Goal: Transaction & Acquisition: Purchase product/service

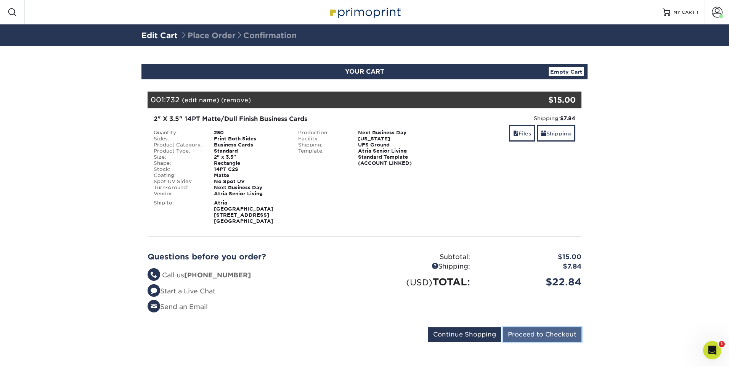
click at [541, 330] on input "Proceed to Checkout" at bounding box center [542, 334] width 79 height 14
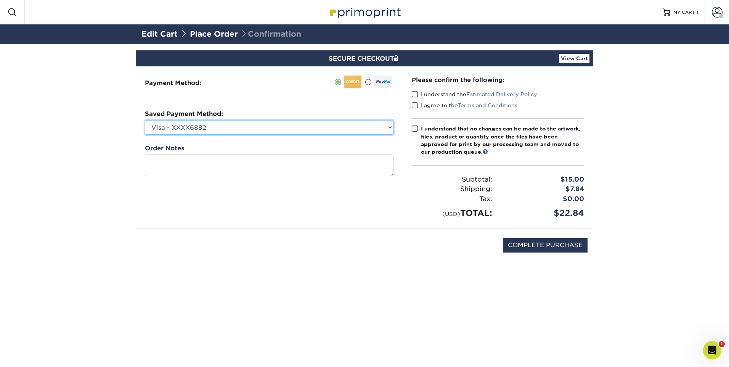
click at [300, 133] on select "Visa - XXXX6882 Visa - XXXX6874 Visa - XXXX0455 Visa - XXXX7206 Visa - XXXX5551…" at bounding box center [269, 127] width 249 height 14
select select "75026"
click at [145, 120] on select "Visa - XXXX6882 Visa - XXXX6874 Visa - XXXX0455 Visa - XXXX7206 Visa - XXXX5551…" at bounding box center [269, 127] width 249 height 14
drag, startPoint x: 412, startPoint y: 91, endPoint x: 416, endPoint y: 98, distance: 7.6
click at [413, 93] on span at bounding box center [415, 94] width 6 height 7
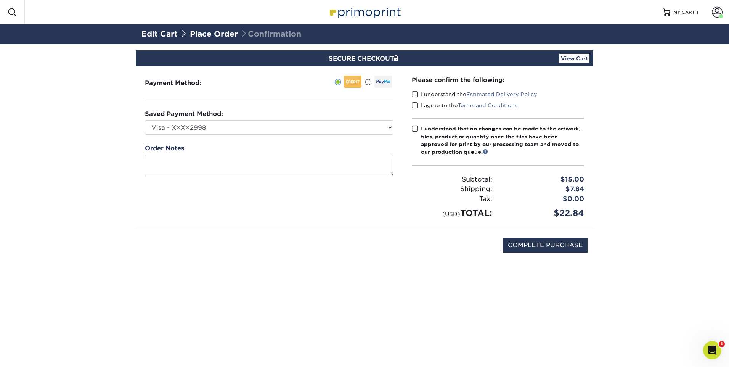
click at [0, 0] on input "I understand the Estimated Delivery Policy" at bounding box center [0, 0] width 0 height 0
click at [416, 107] on span at bounding box center [415, 105] width 6 height 7
click at [0, 0] on input "I agree to the Terms and Conditions" at bounding box center [0, 0] width 0 height 0
click at [415, 129] on span at bounding box center [415, 128] width 6 height 7
click at [0, 0] on input "I understand that no changes can be made to the artwork, files, product or quan…" at bounding box center [0, 0] width 0 height 0
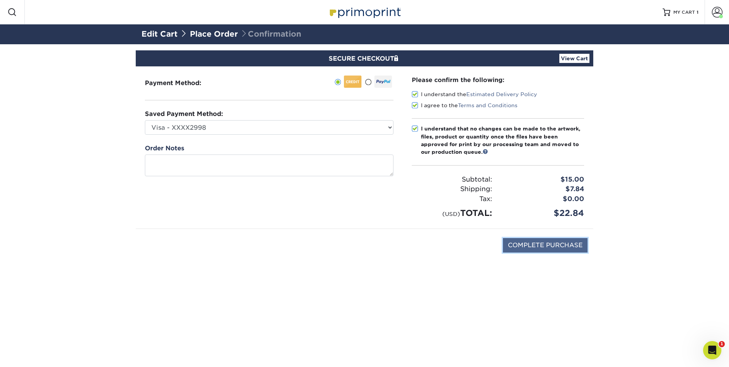
click at [558, 244] on input "COMPLETE PURCHASE" at bounding box center [545, 245] width 85 height 14
type input "PROCESSING, PLEASE WAIT..."
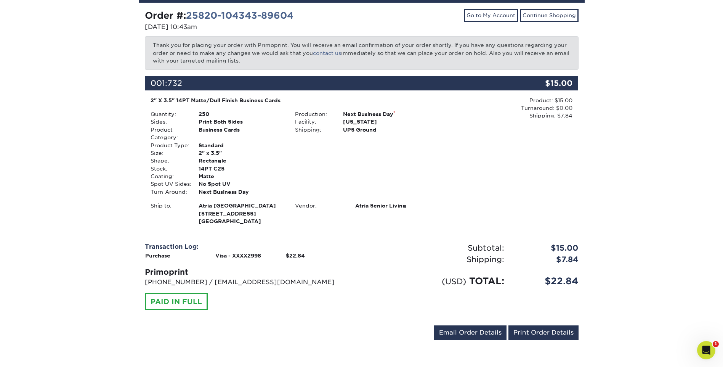
scroll to position [77, 0]
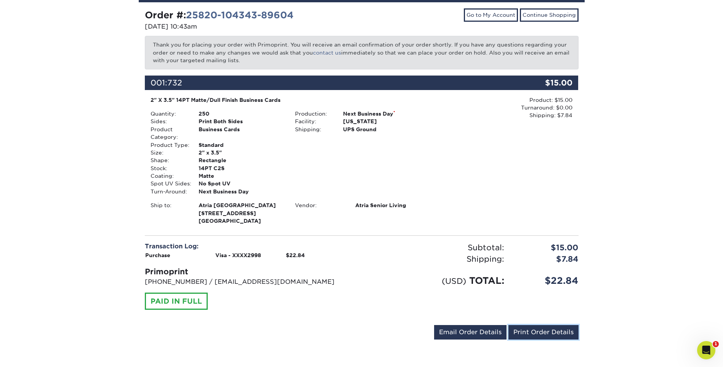
drag, startPoint x: 546, startPoint y: 335, endPoint x: 58, endPoint y: 321, distance: 488.6
click at [546, 335] on link "Print Order Details" at bounding box center [544, 332] width 70 height 14
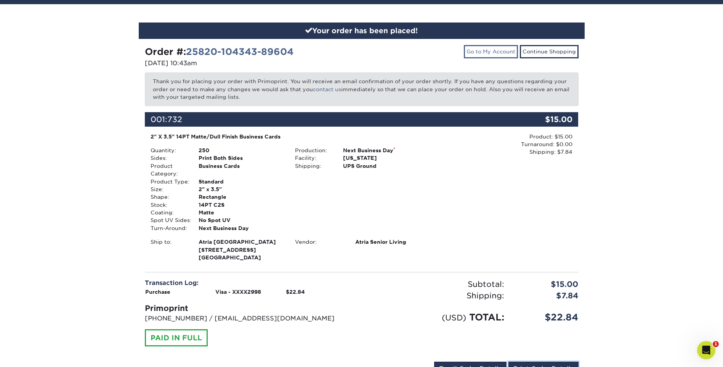
scroll to position [0, 0]
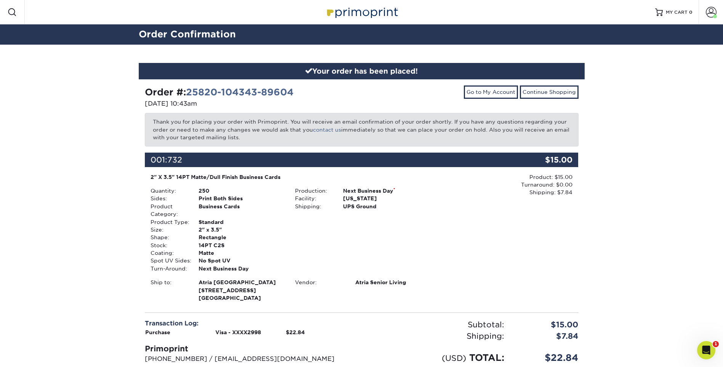
click at [93, 138] on div "Your order has been placed! Order #: 25820-104343-89604 [DATE] 10:43am Go to My…" at bounding box center [361, 245] width 723 height 400
